Goal: Information Seeking & Learning: Learn about a topic

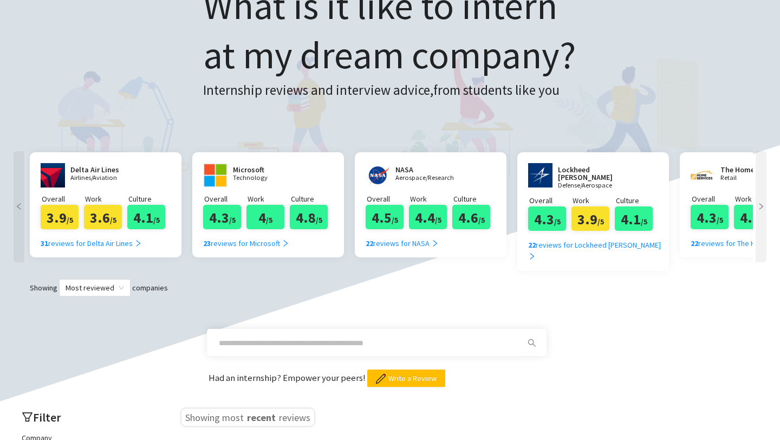
scroll to position [142, 0]
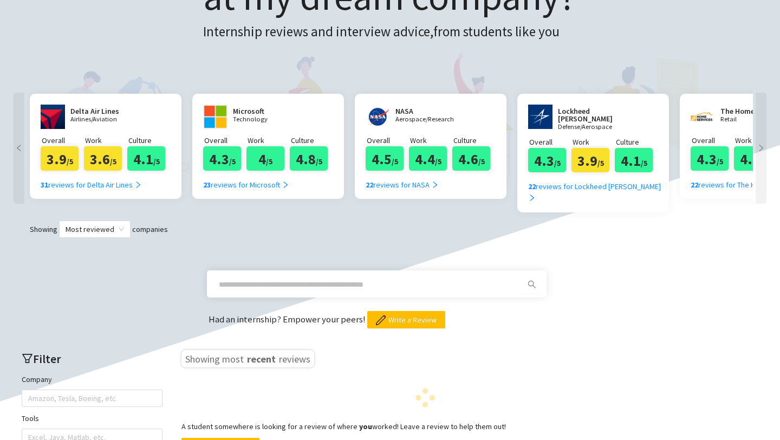
click at [244, 278] on input "text" at bounding box center [364, 284] width 290 height 12
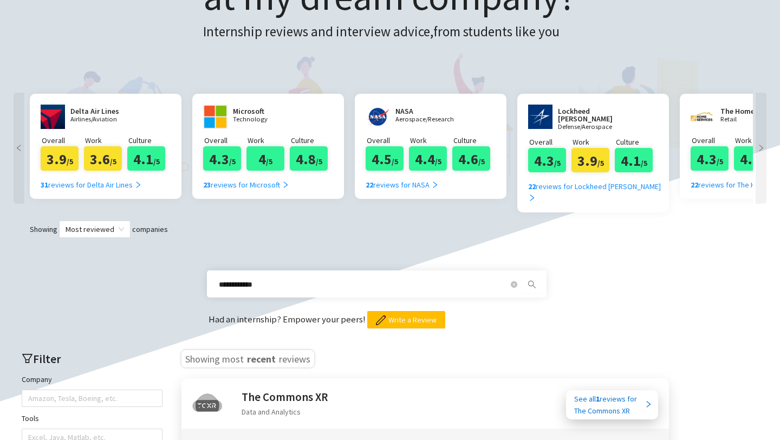
click at [535, 280] on icon "search" at bounding box center [531, 284] width 9 height 9
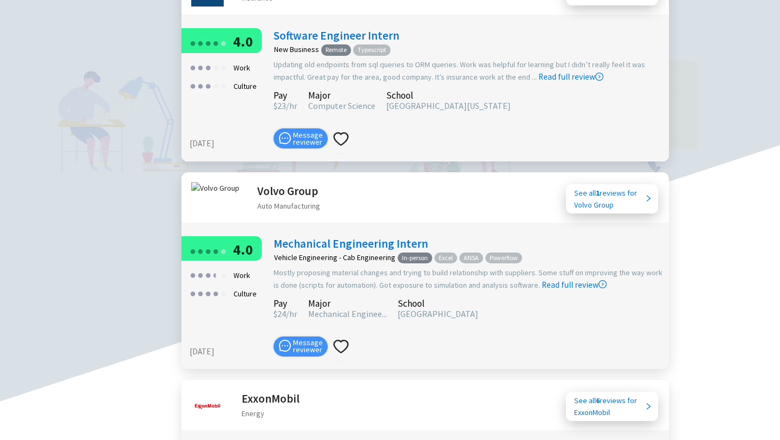
scroll to position [726, 0]
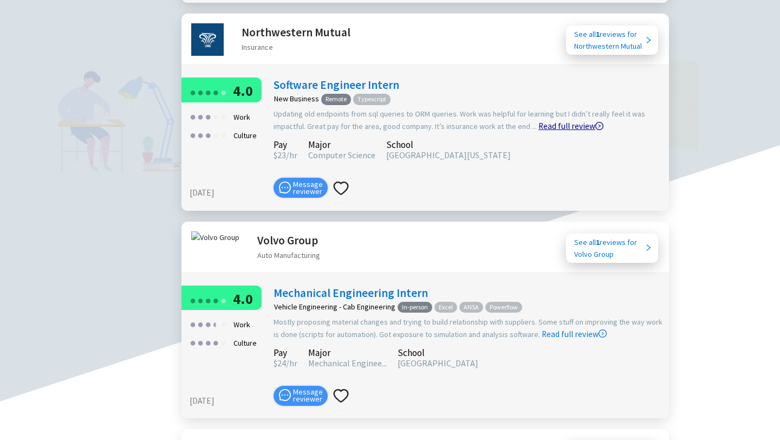
type input "**********"
click at [563, 114] on link "Read full review" at bounding box center [570, 99] width 65 height 64
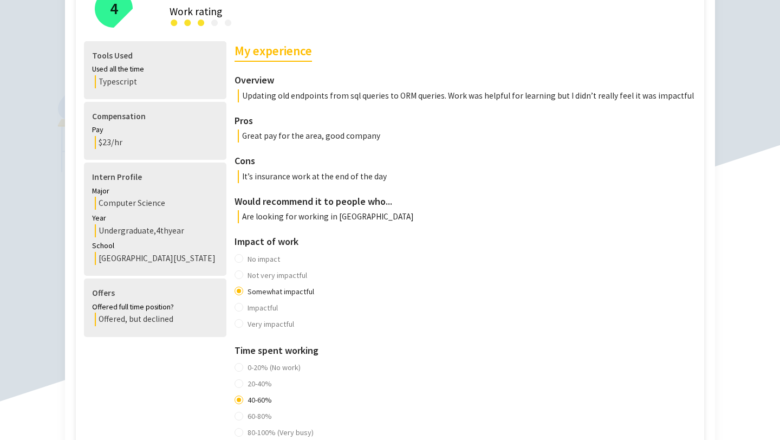
scroll to position [256, 0]
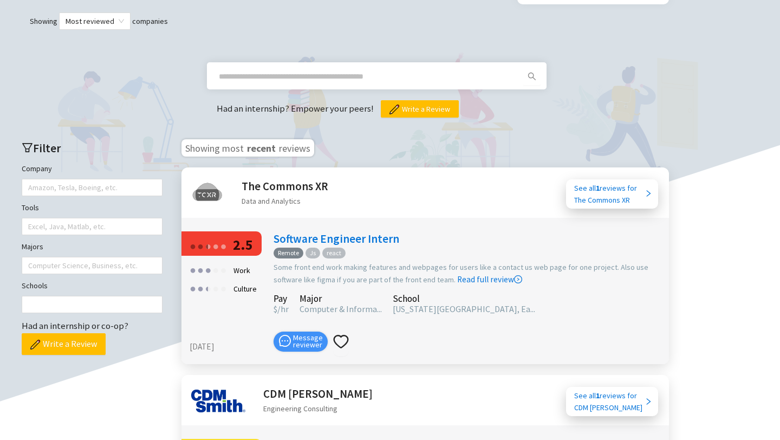
scroll to position [195, 0]
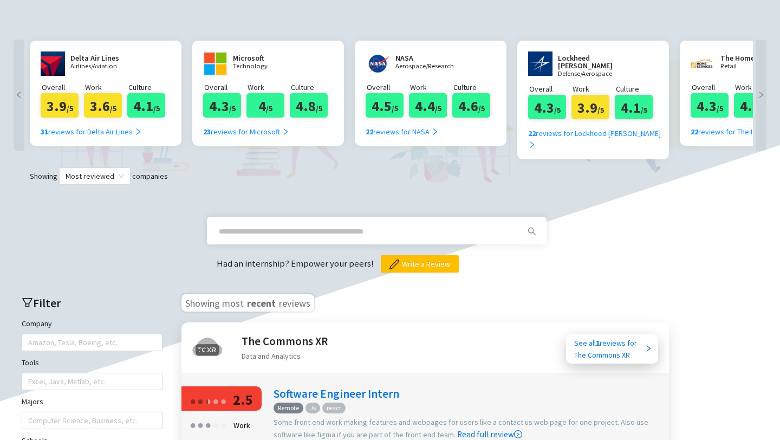
click at [292, 225] on input "text" at bounding box center [364, 231] width 290 height 12
click at [532, 227] on icon "search" at bounding box center [531, 231] width 9 height 9
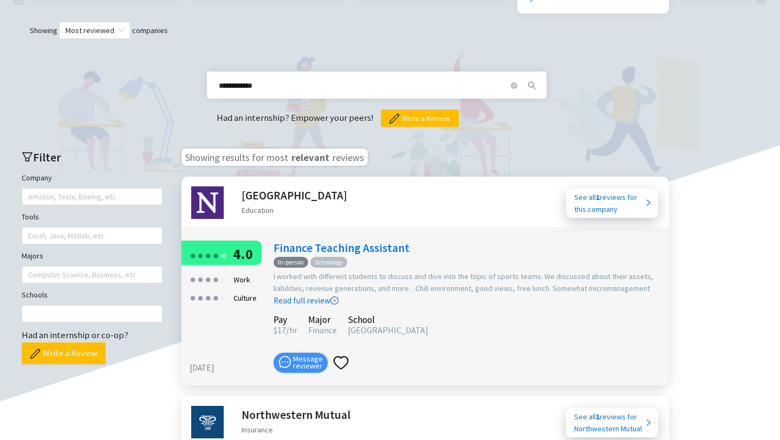
scroll to position [340, 0]
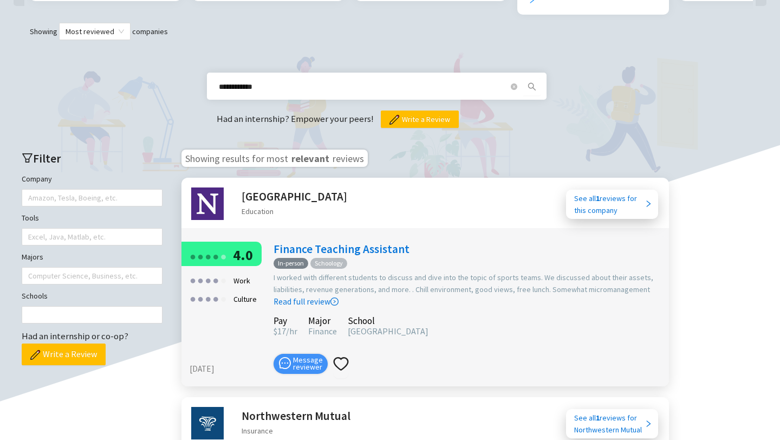
type input "**********"
